Goal: Answer question/provide support: Share knowledge or assist other users

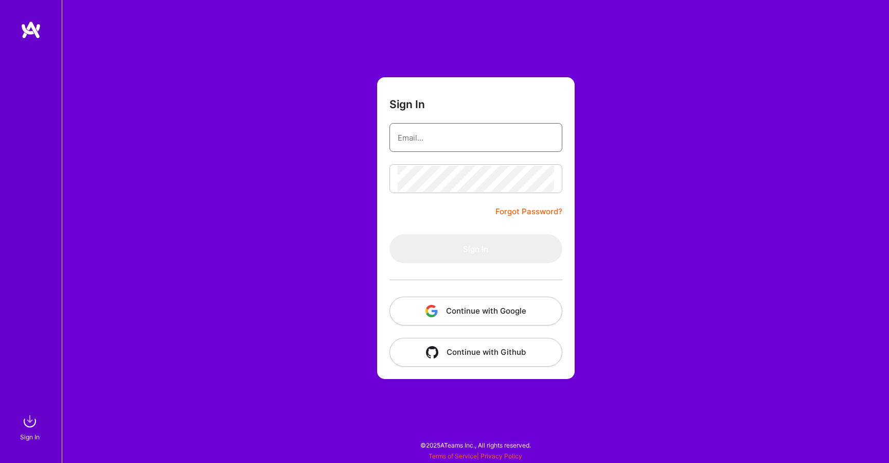
click at [431, 139] on input "email" at bounding box center [476, 138] width 156 height 26
type input "vineet.sinha@gmail.com"
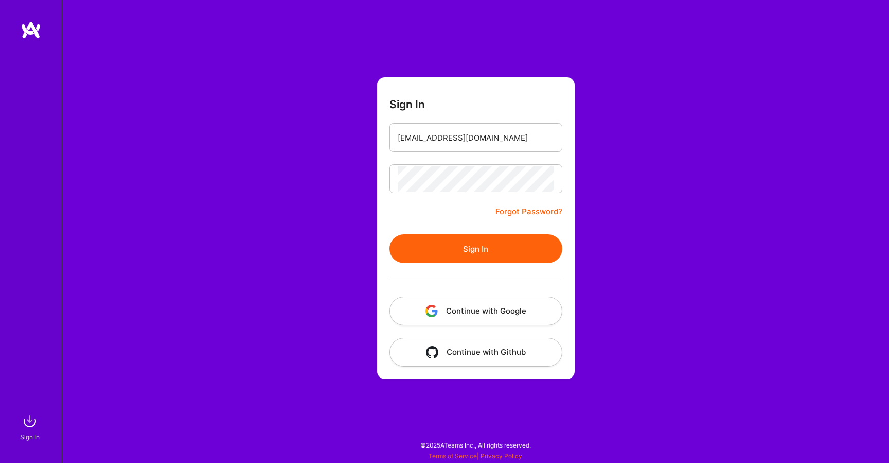
click at [468, 245] on button "Sign In" at bounding box center [476, 248] width 173 height 29
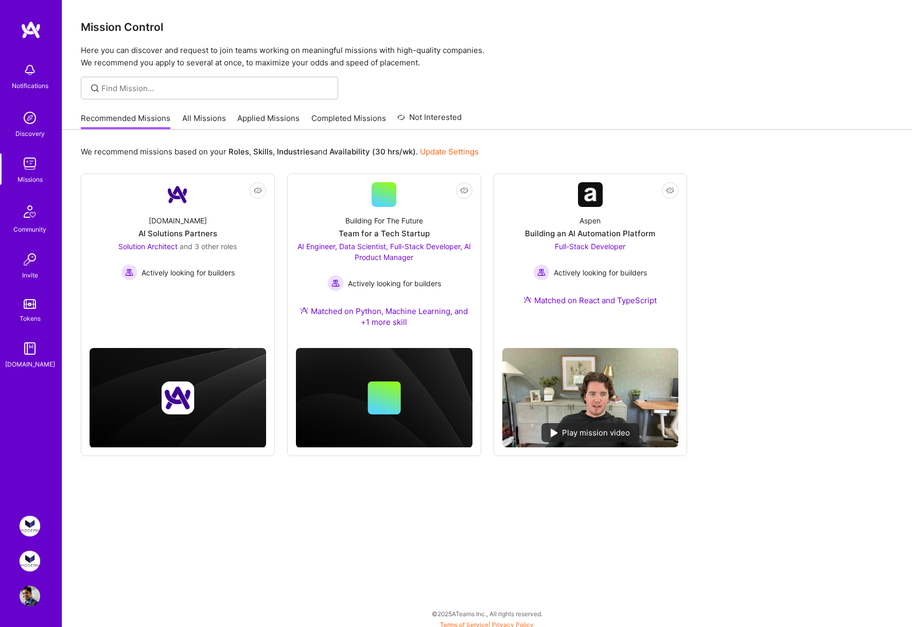
click at [29, 600] on img at bounding box center [30, 596] width 21 height 21
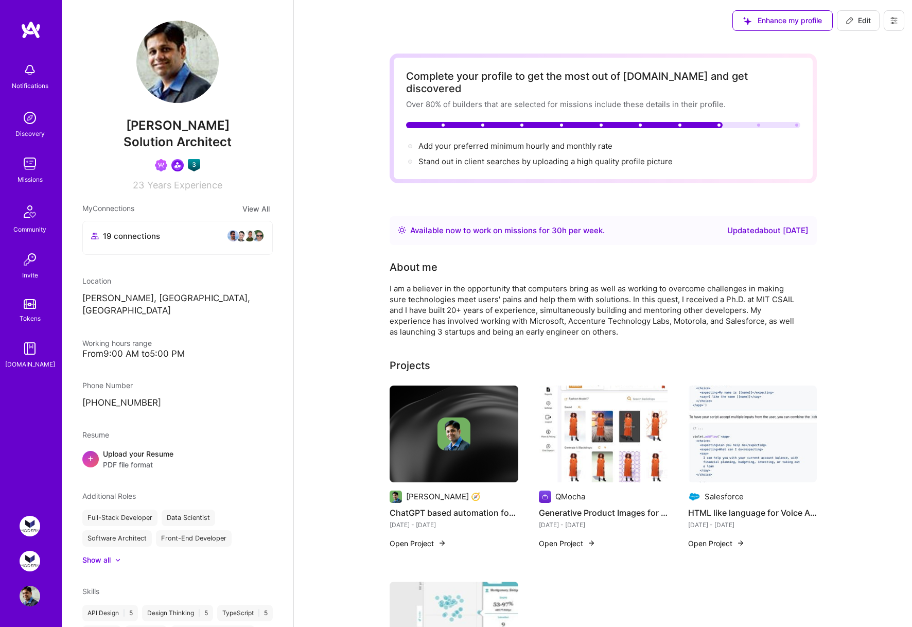
click at [486, 141] on span "Add your preferred minimum hourly and monthly rate →" at bounding box center [519, 146] width 203 height 10
select select "US"
select select "Right Now"
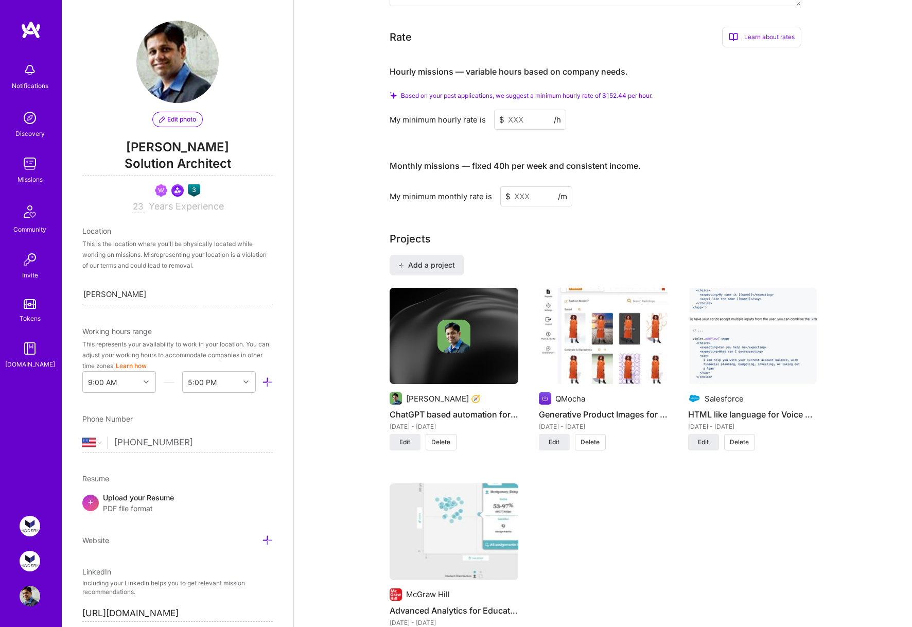
scroll to position [608, 0]
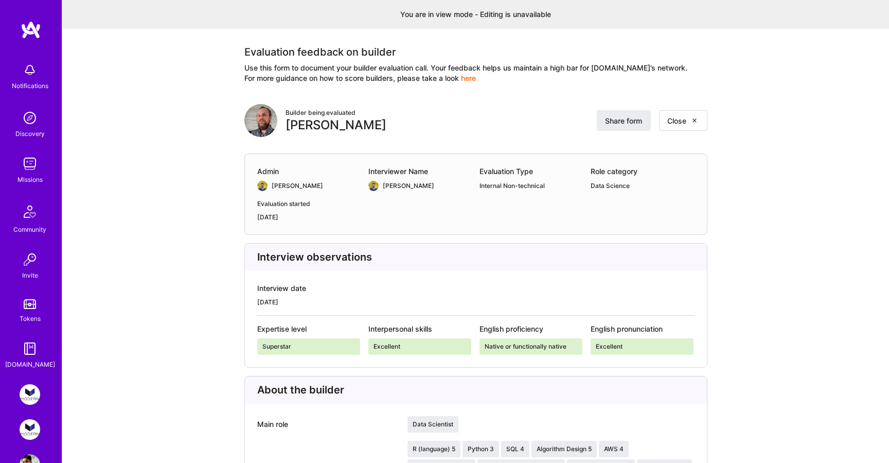
click at [475, 80] on link "here" at bounding box center [468, 78] width 15 height 9
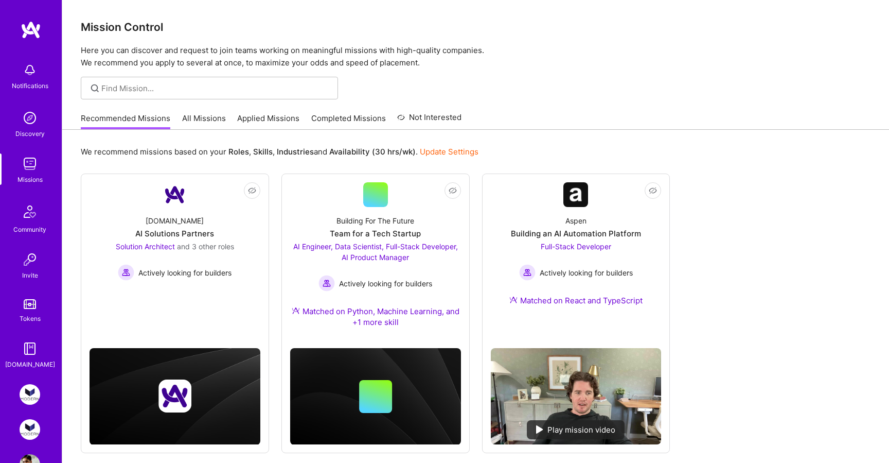
scroll to position [32, 0]
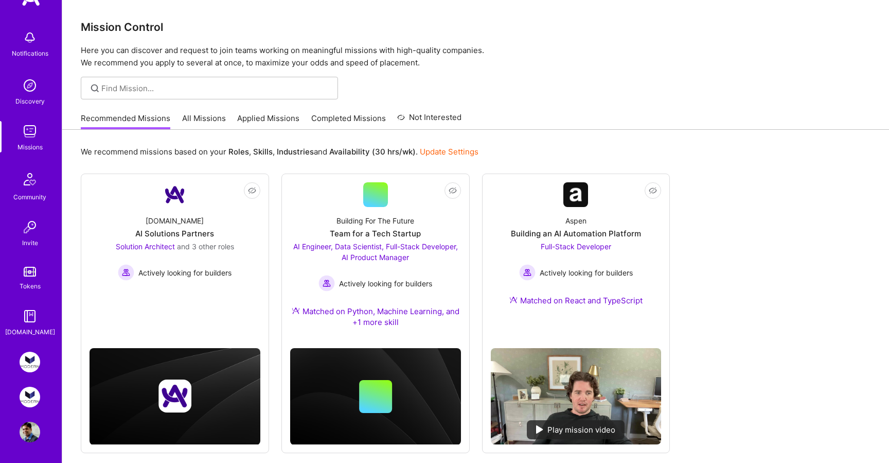
click at [24, 433] on img at bounding box center [30, 431] width 21 height 21
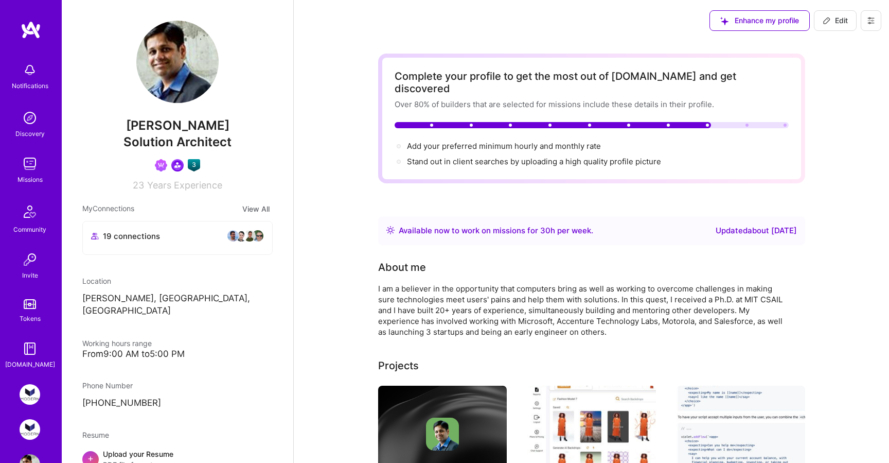
click at [256, 209] on button "View All" at bounding box center [255, 209] width 33 height 12
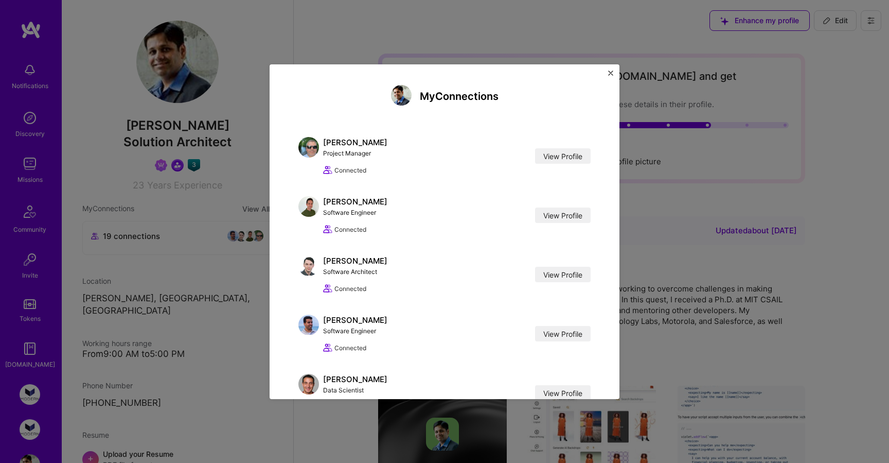
click at [612, 70] on img "Close" at bounding box center [610, 72] width 5 height 5
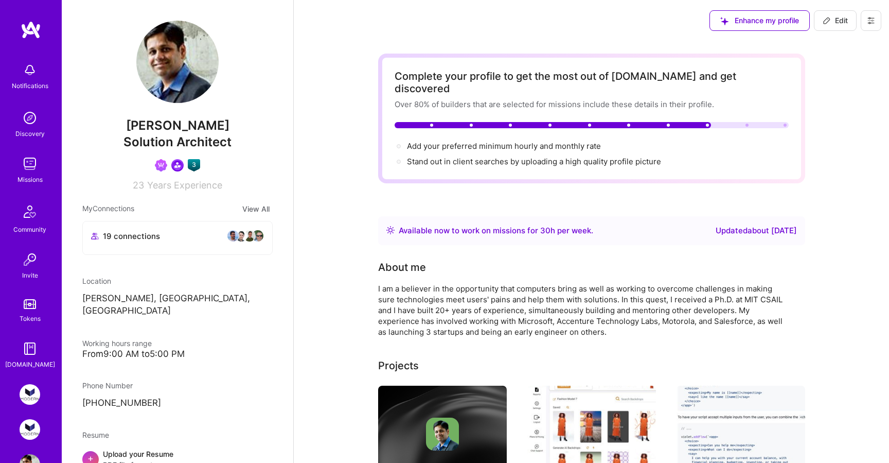
click at [834, 26] on button "Edit" at bounding box center [835, 20] width 43 height 21
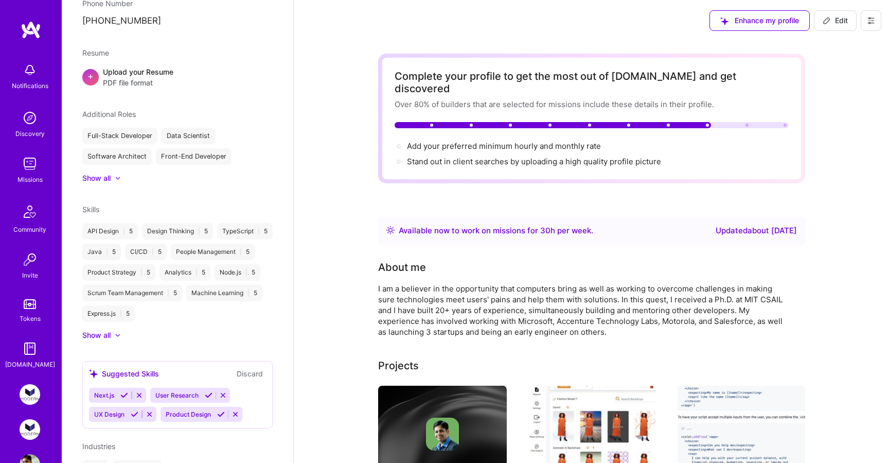
select select "US"
select select "Right Now"
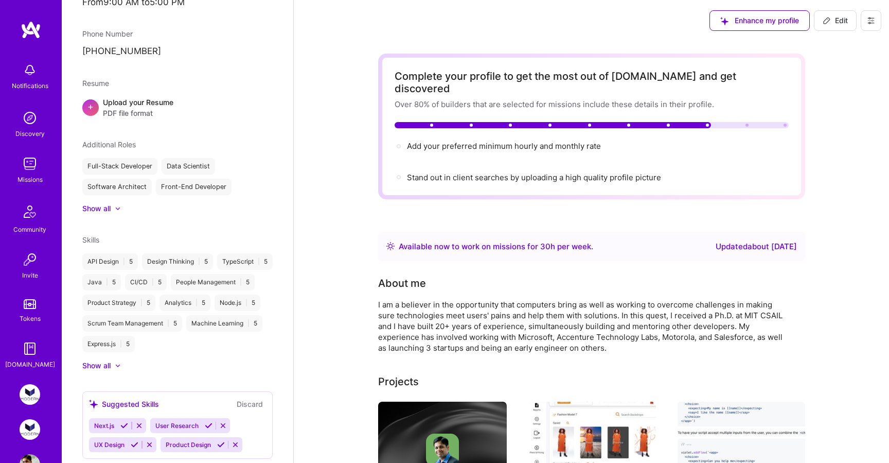
scroll to position [484, 0]
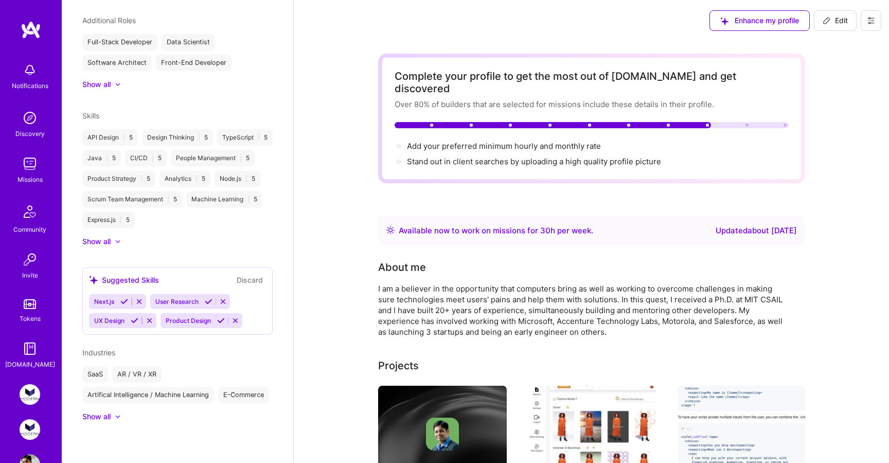
click at [94, 418] on div "Show all" at bounding box center [96, 416] width 28 height 10
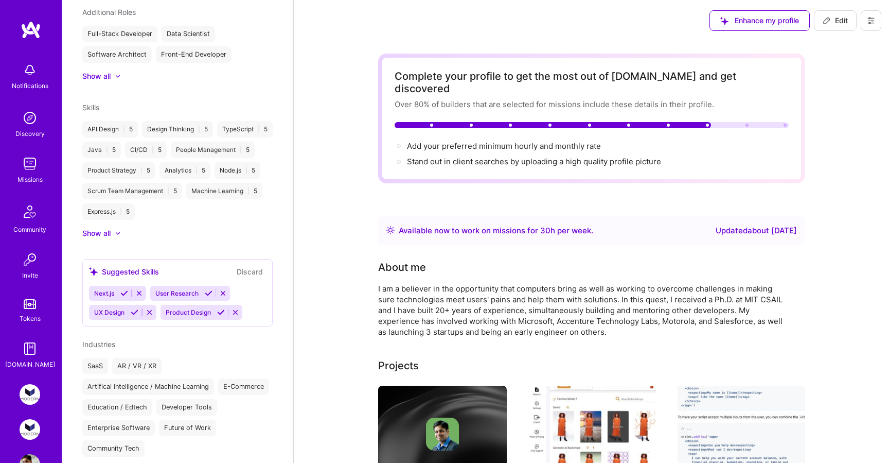
scroll to position [545, 0]
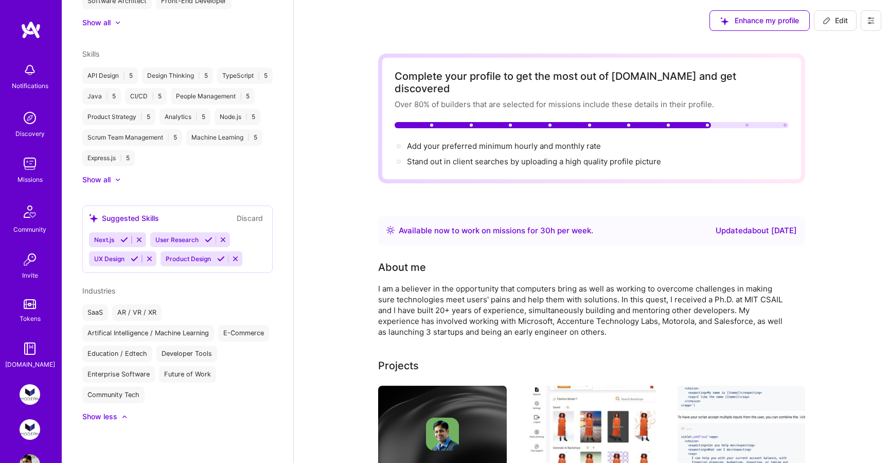
click at [26, 460] on img at bounding box center [30, 464] width 21 height 21
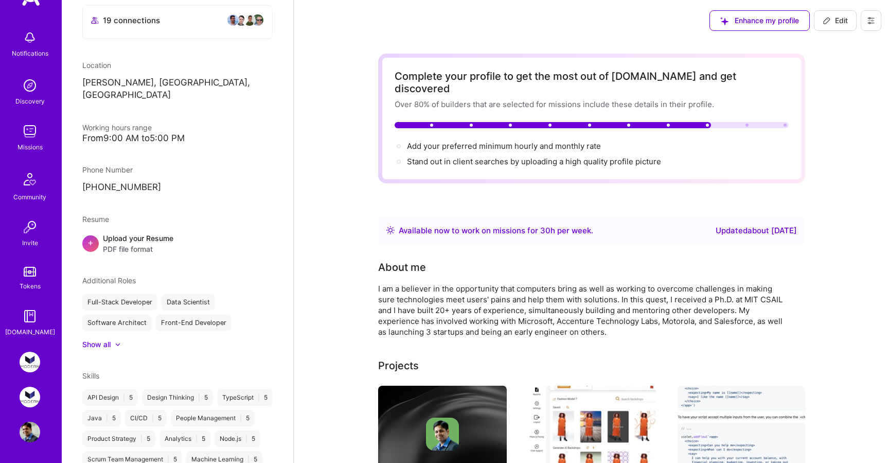
scroll to position [0, 0]
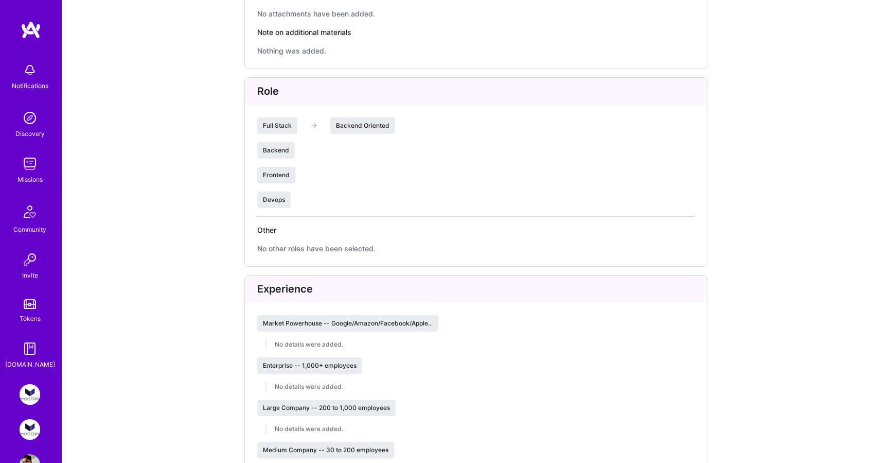
scroll to position [924, 0]
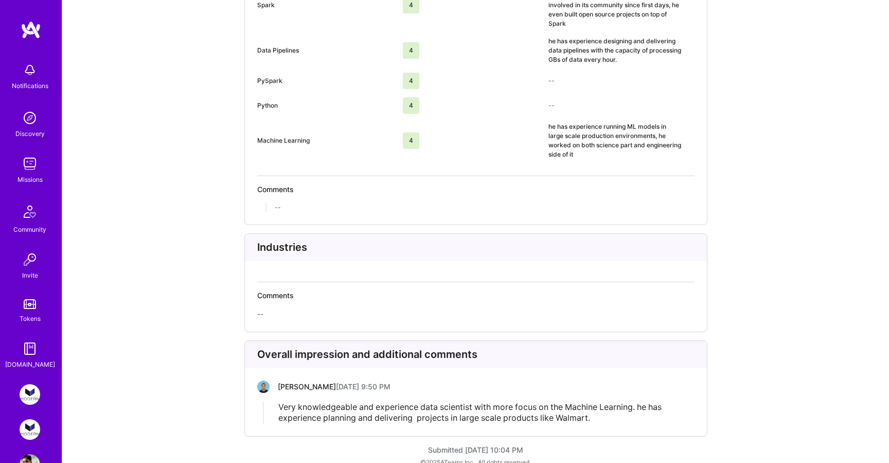
scroll to position [2057, 0]
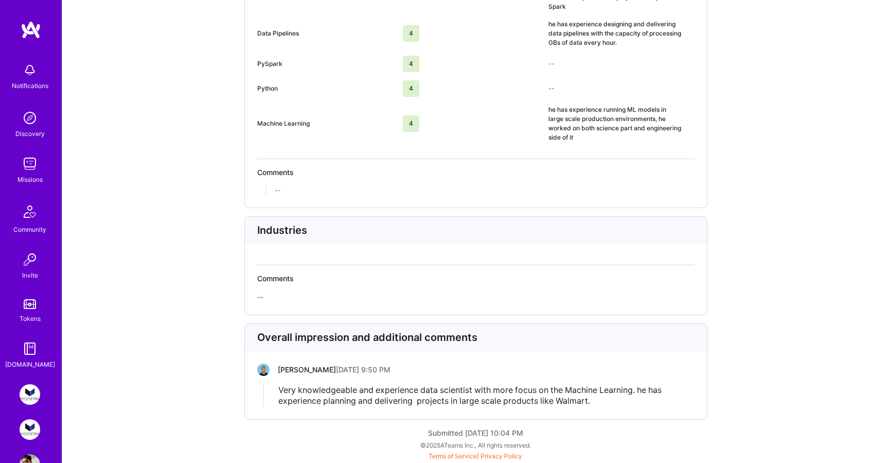
click at [286, 389] on span "Very knowledgeable and experience data scientist with more focus on the Machine…" at bounding box center [470, 394] width 385 height 21
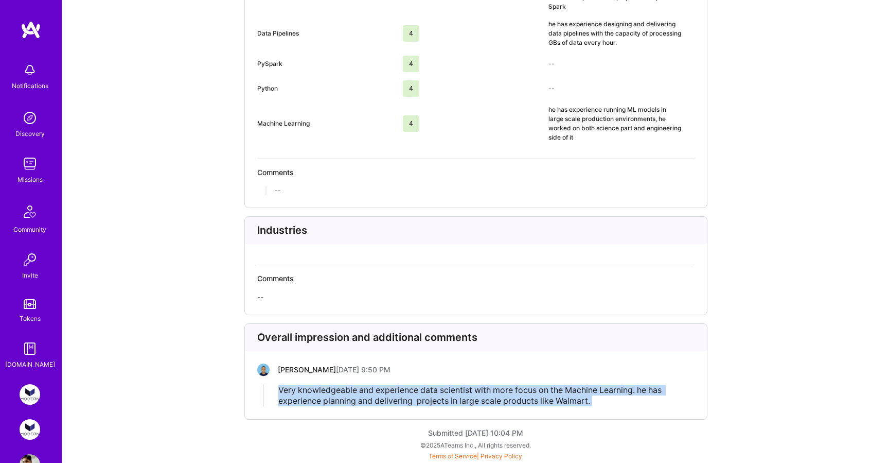
drag, startPoint x: 286, startPoint y: 389, endPoint x: 624, endPoint y: 403, distance: 338.4
click at [624, 403] on div "Very knowledgeable and experience data scientist with more focus on the Machine…" at bounding box center [486, 395] width 416 height 22
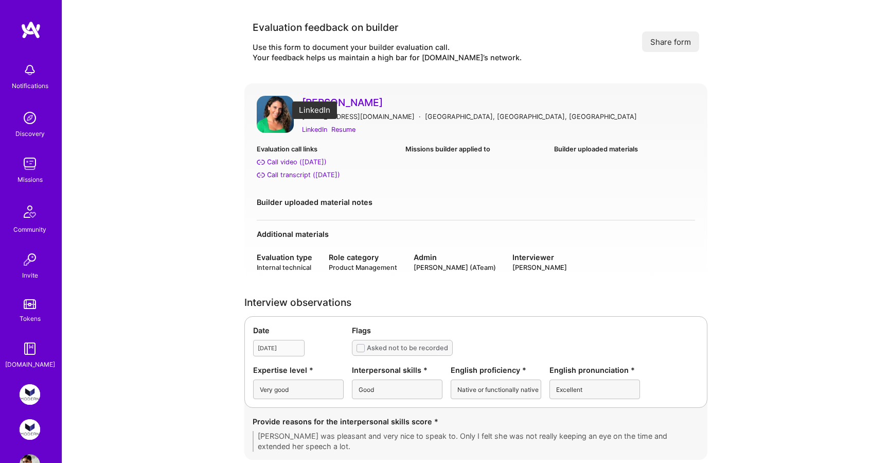
click at [315, 128] on div "LinkedIn" at bounding box center [314, 129] width 25 height 11
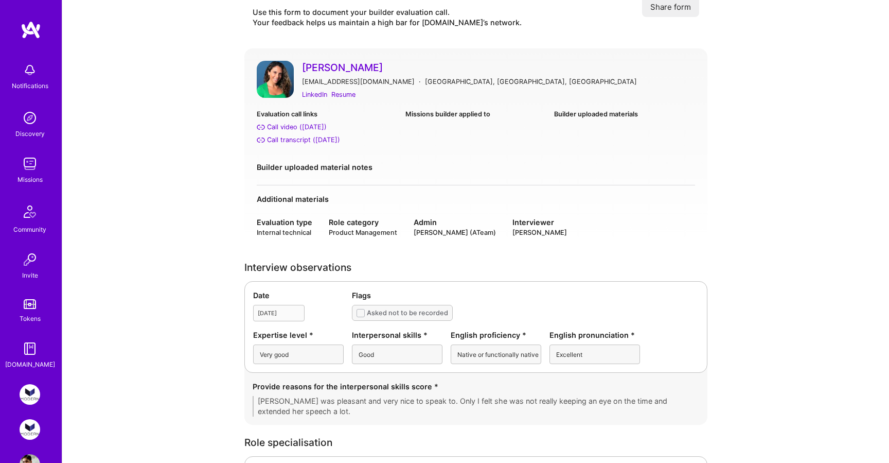
scroll to position [37, 0]
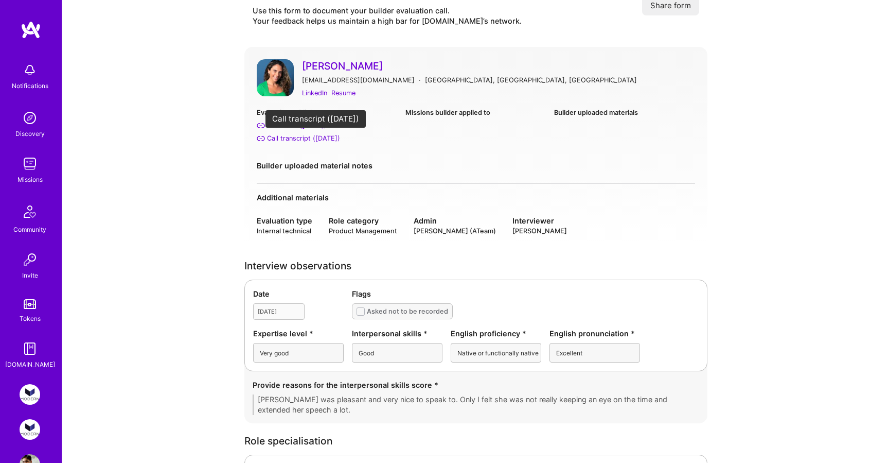
click at [274, 138] on div "Call transcript ([DATE])" at bounding box center [303, 138] width 73 height 11
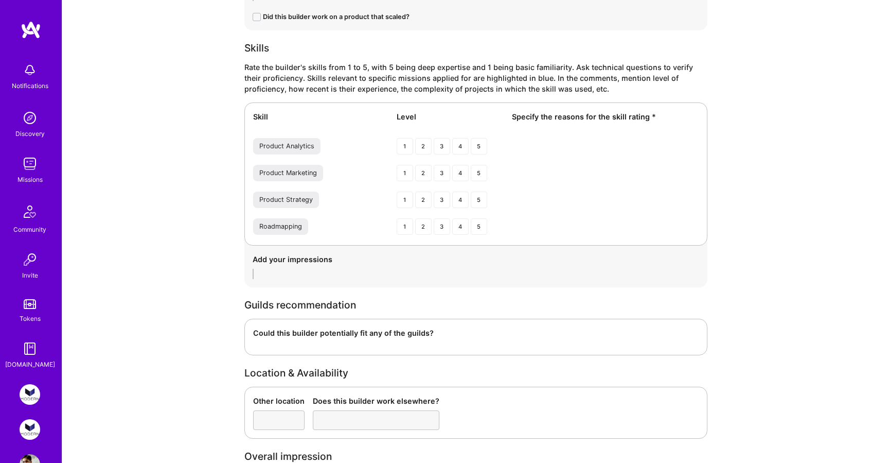
scroll to position [1741, 0]
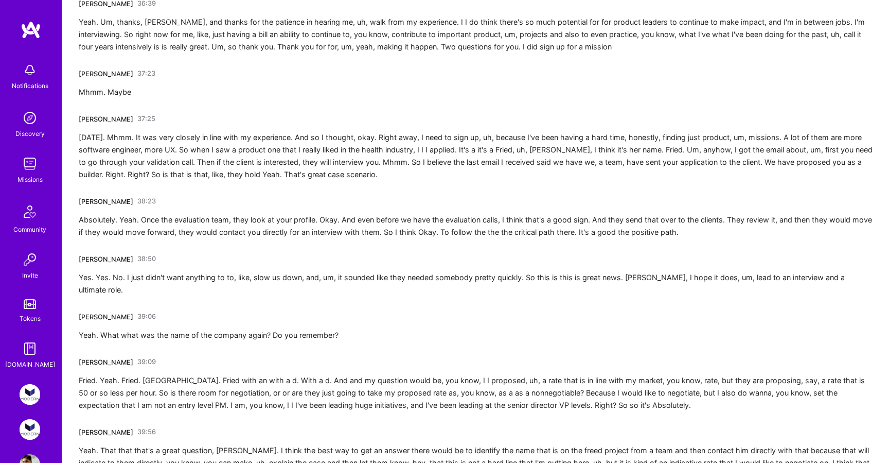
scroll to position [3952, 0]
